Goal: Task Accomplishment & Management: Manage account settings

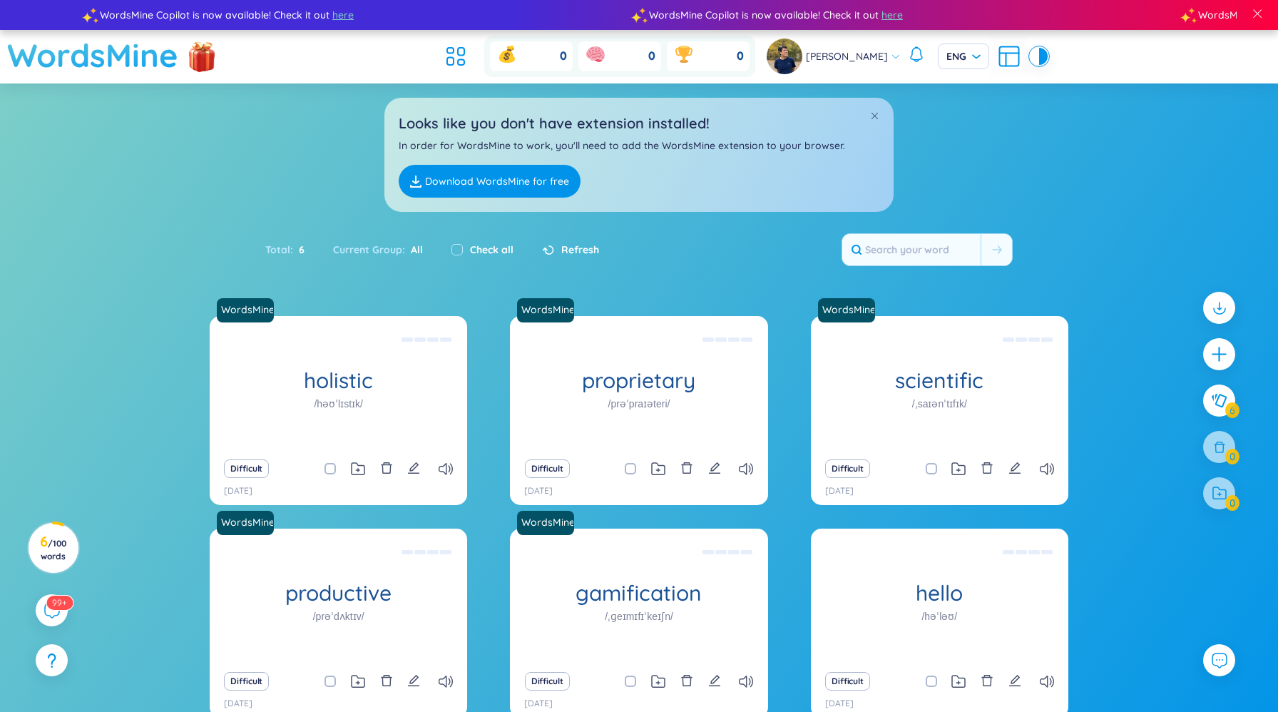
click at [106, 63] on h1 "WordsMine" at bounding box center [92, 55] width 171 height 51
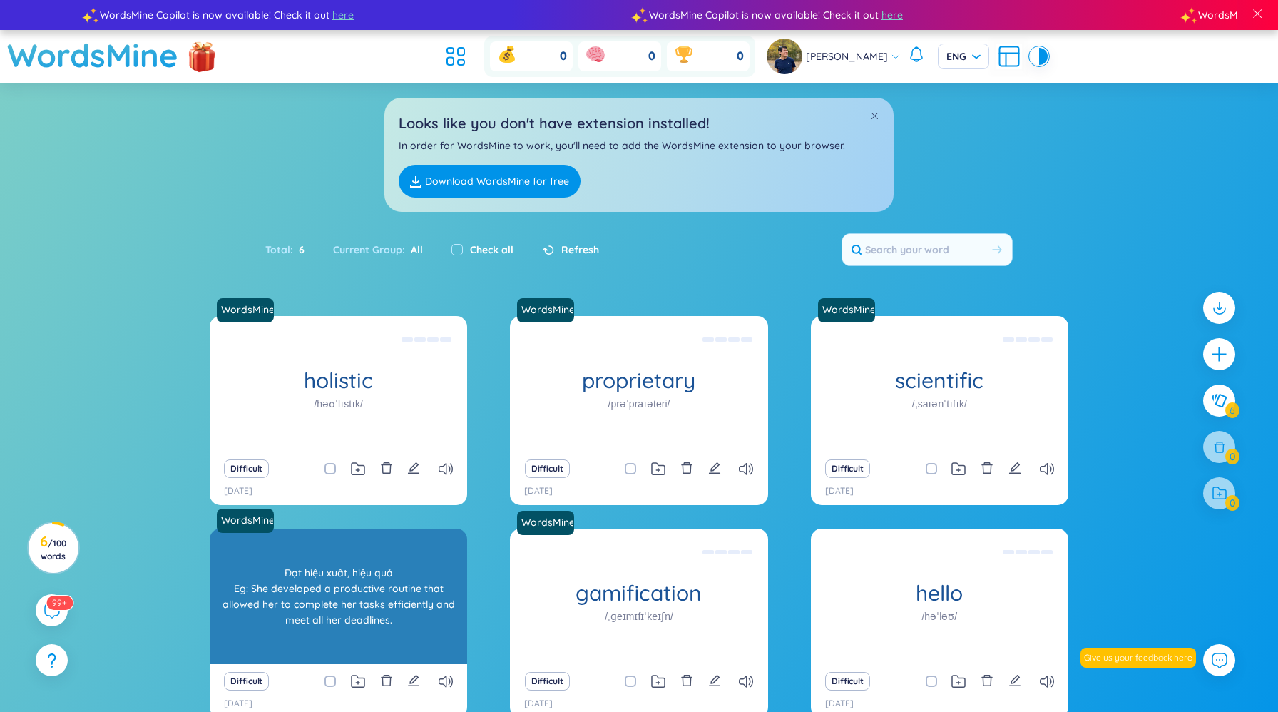
scroll to position [81, 0]
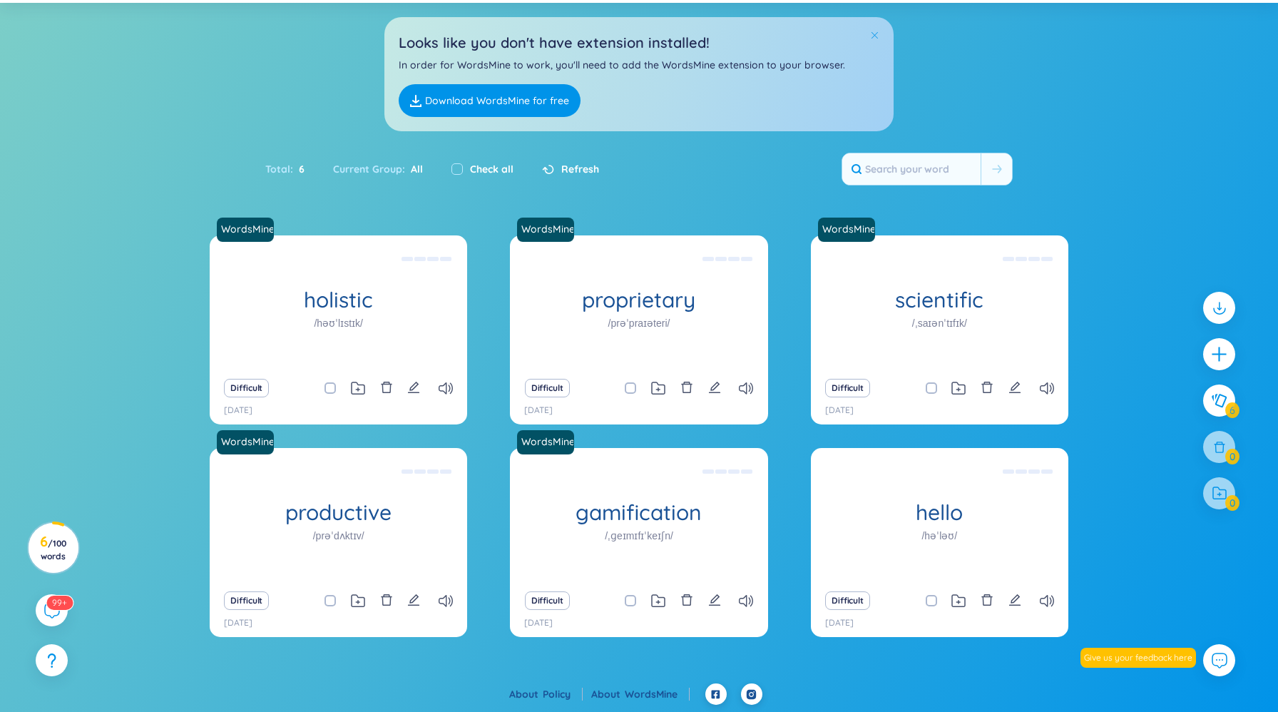
click at [875, 35] on span at bounding box center [875, 35] width 10 height 10
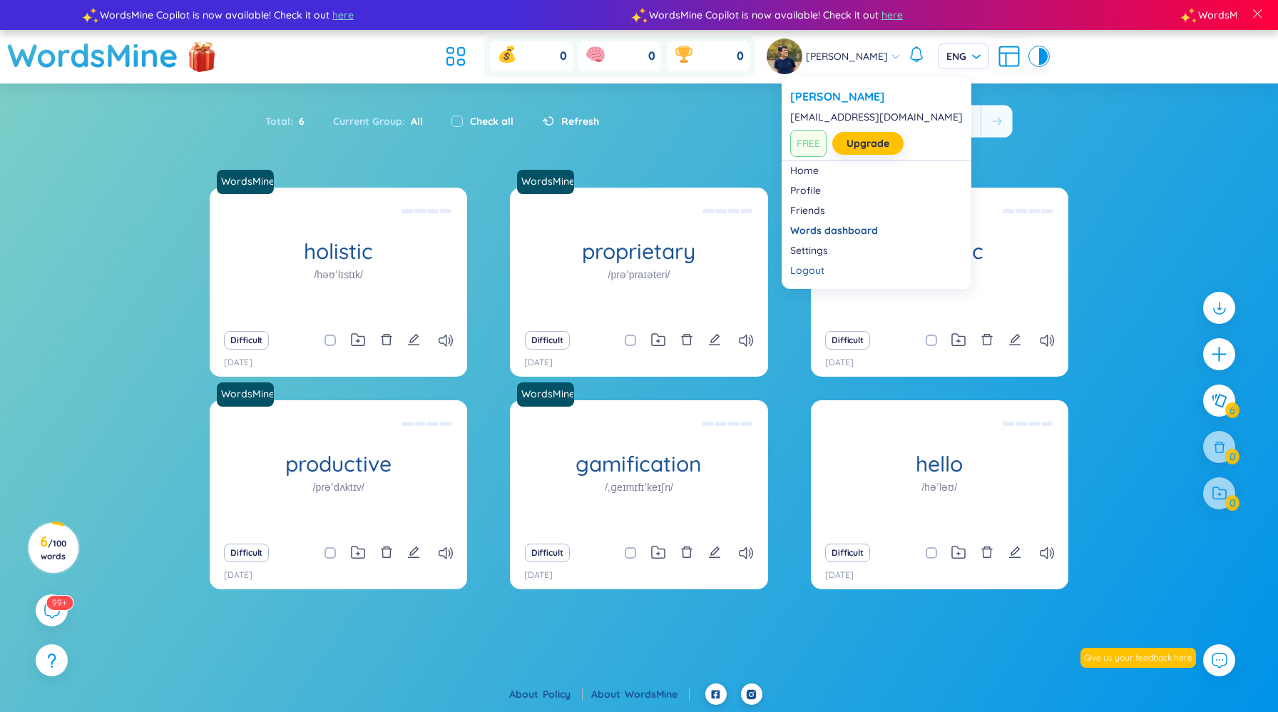
click at [830, 61] on span "[PERSON_NAME]" at bounding box center [847, 57] width 82 height 16
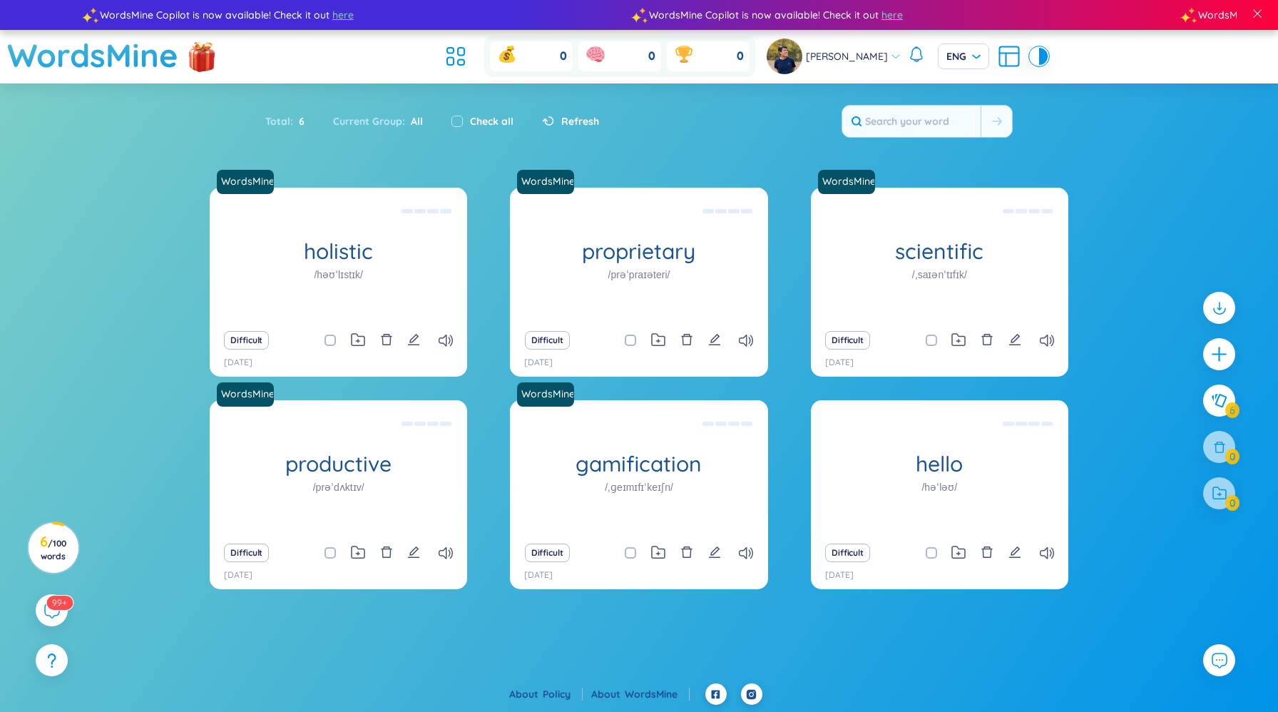
click at [1077, 169] on section "Sort Alphabet Ascending Alphabet Descending Time-based Ascending Time-based Des…" at bounding box center [639, 359] width 1278 height 552
click at [459, 117] on input "checkbox" at bounding box center [457, 121] width 11 height 11
checkbox input "true"
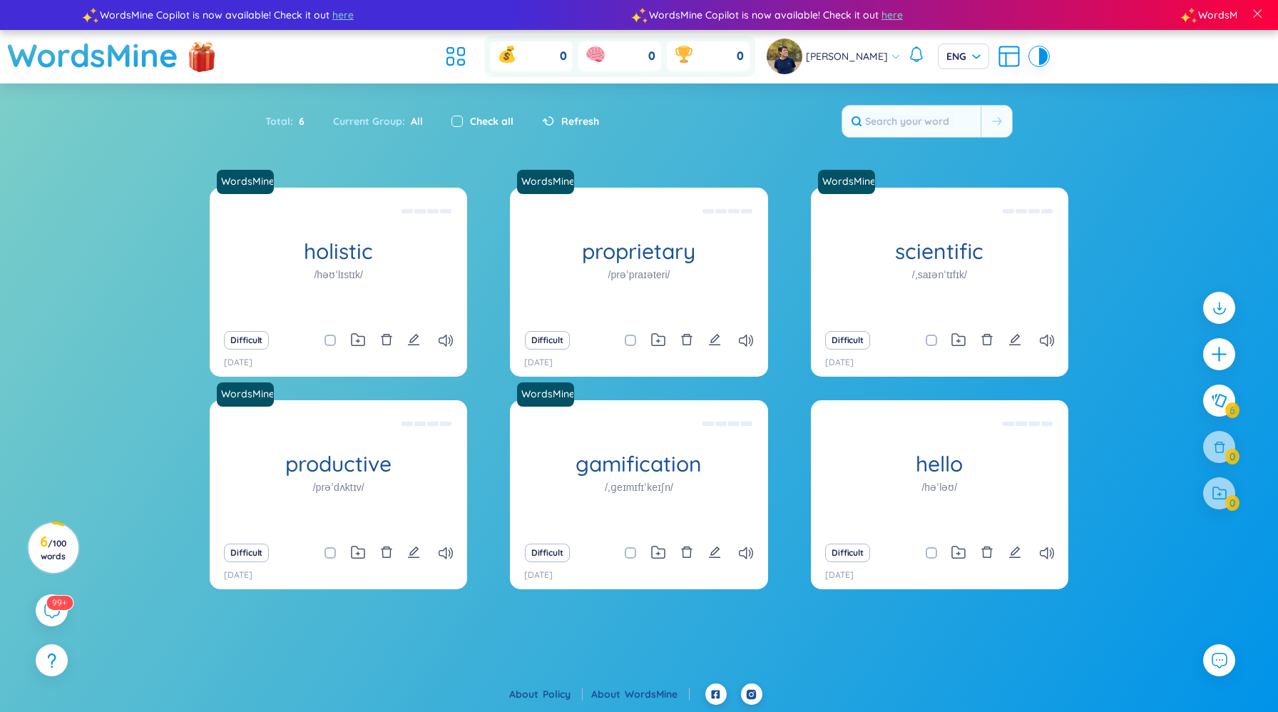
checkbox input "true"
click at [576, 118] on span "Refresh" at bounding box center [580, 121] width 38 height 16
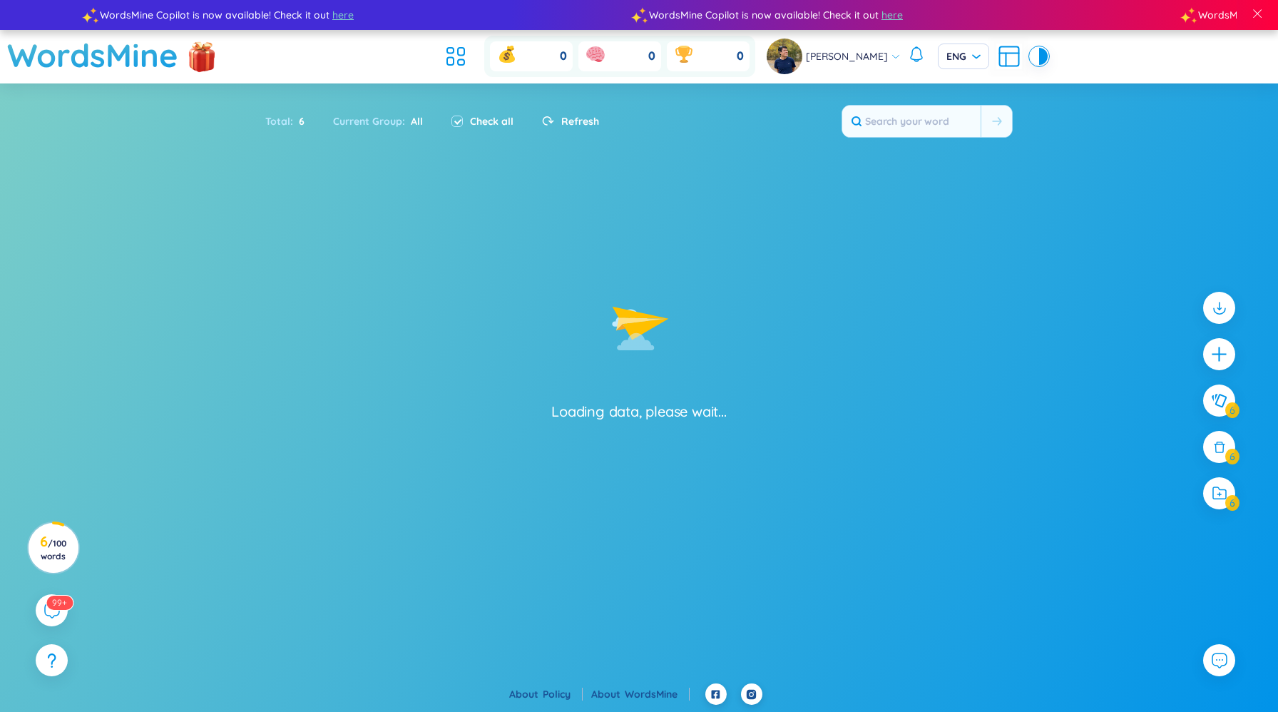
checkbox input "false"
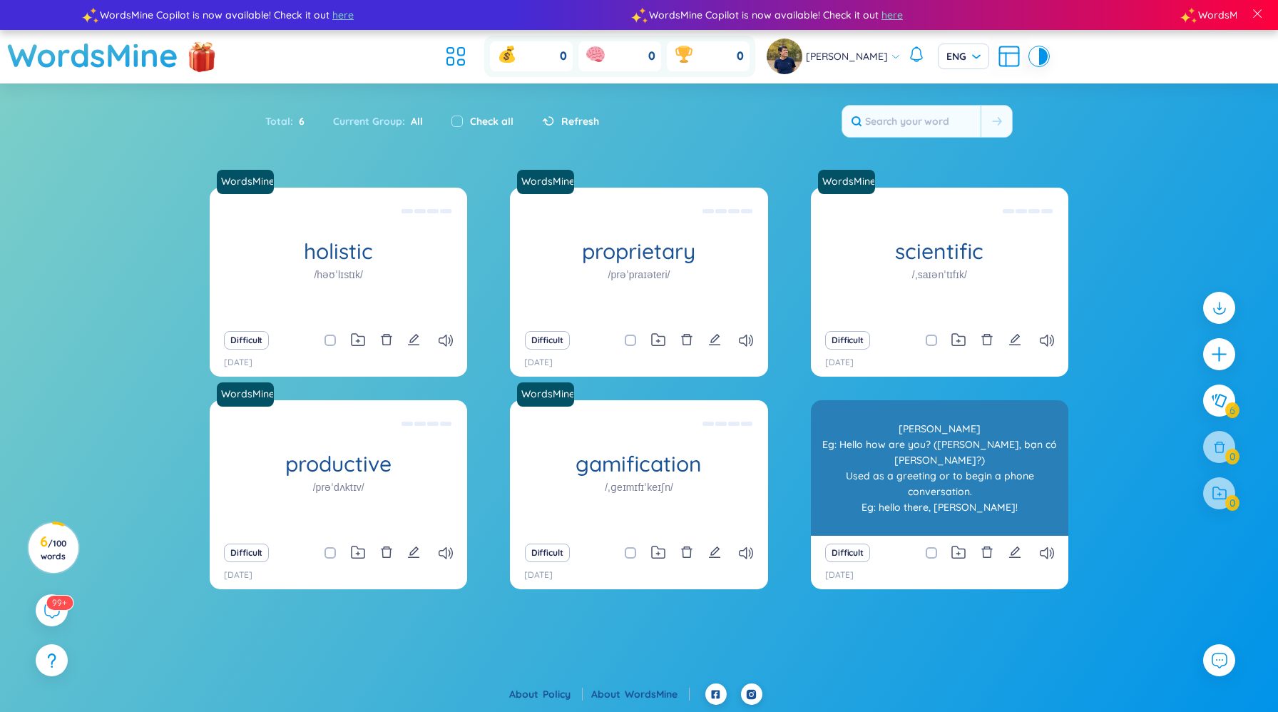
click at [930, 464] on h1 "hello" at bounding box center [940, 464] width 258 height 25
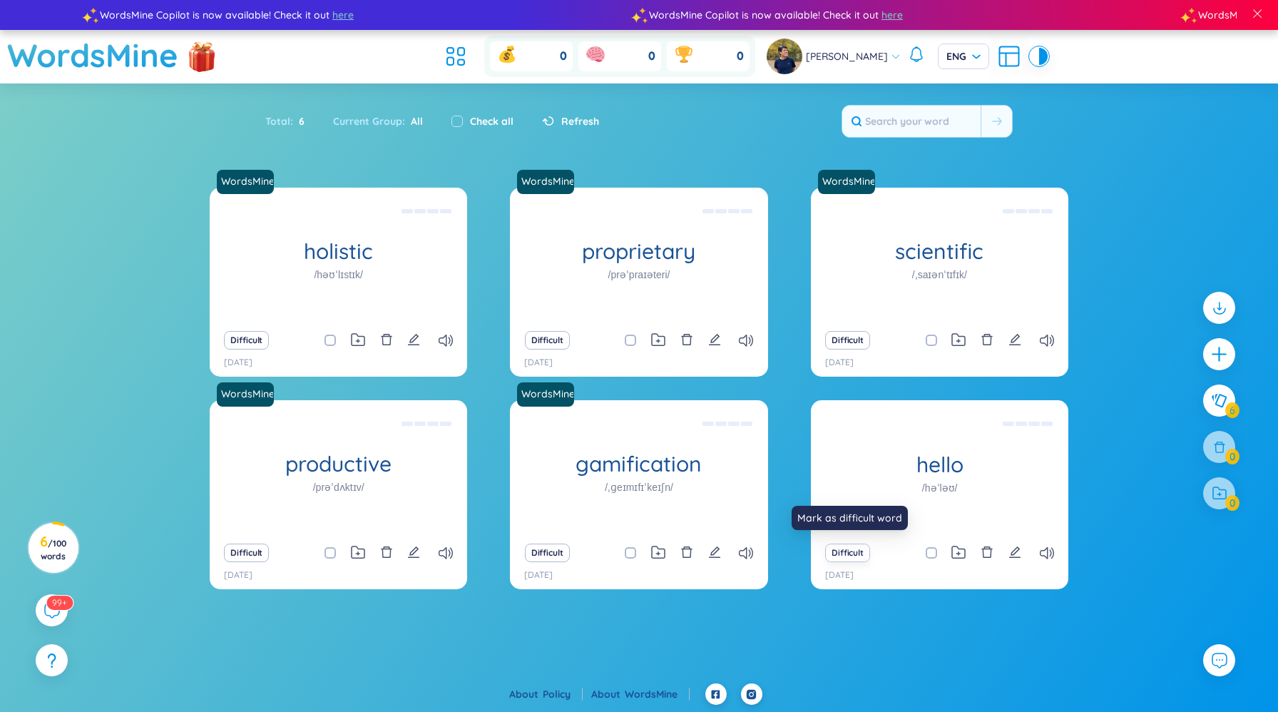
click at [838, 546] on button "Difficult" at bounding box center [847, 553] width 45 height 19
click at [853, 558] on button "Difficult" at bounding box center [847, 553] width 45 height 19
